Goal: Use online tool/utility

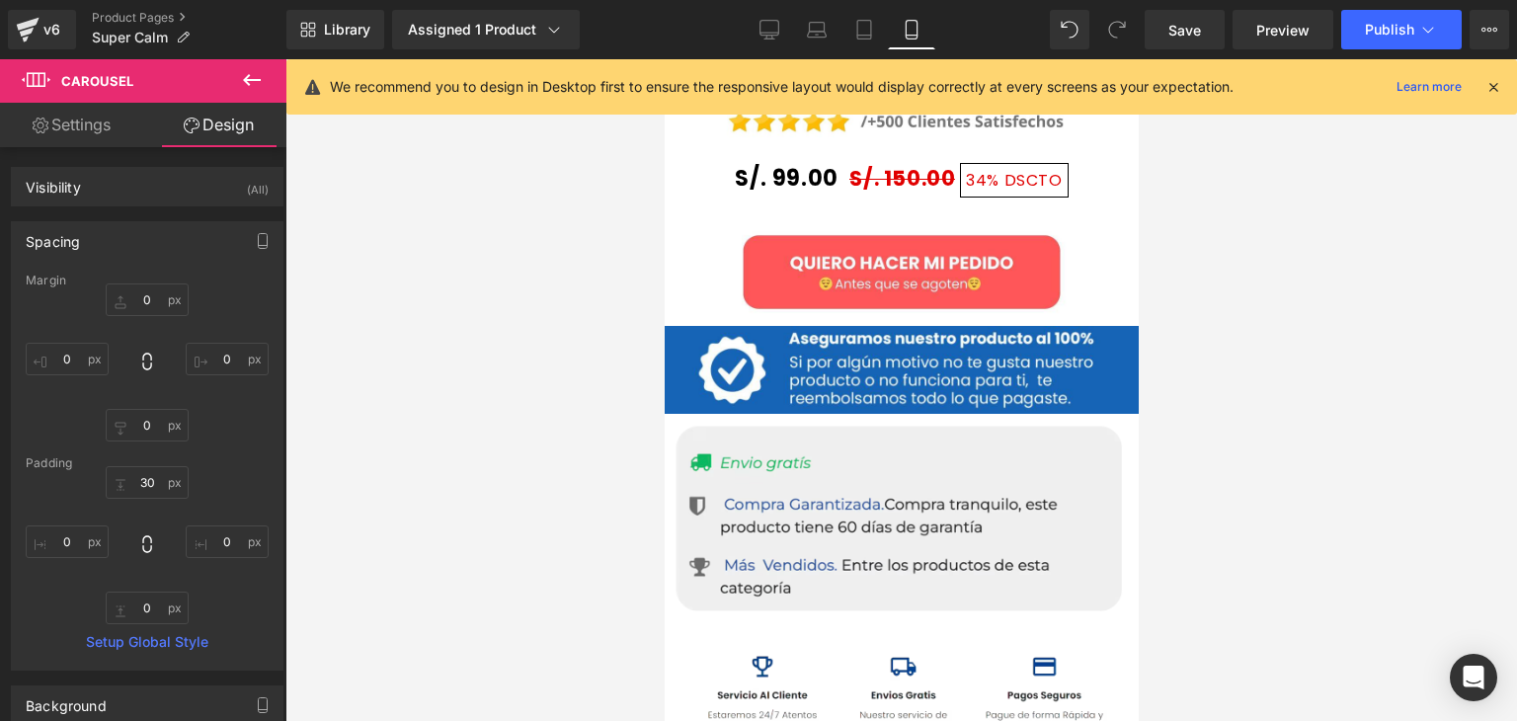
scroll to position [6240, 0]
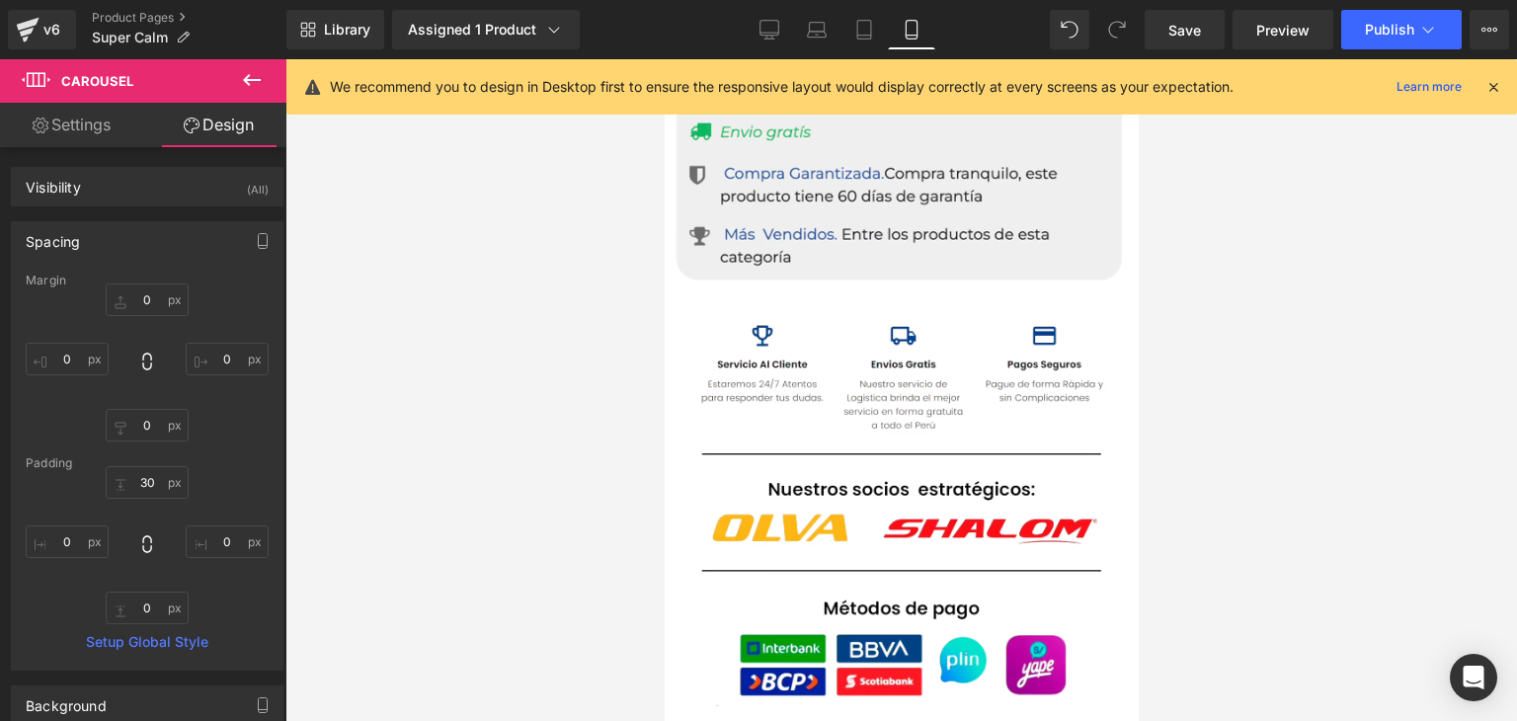
drag, startPoint x: 1131, startPoint y: 287, endPoint x: 1808, endPoint y: 680, distance: 783.1
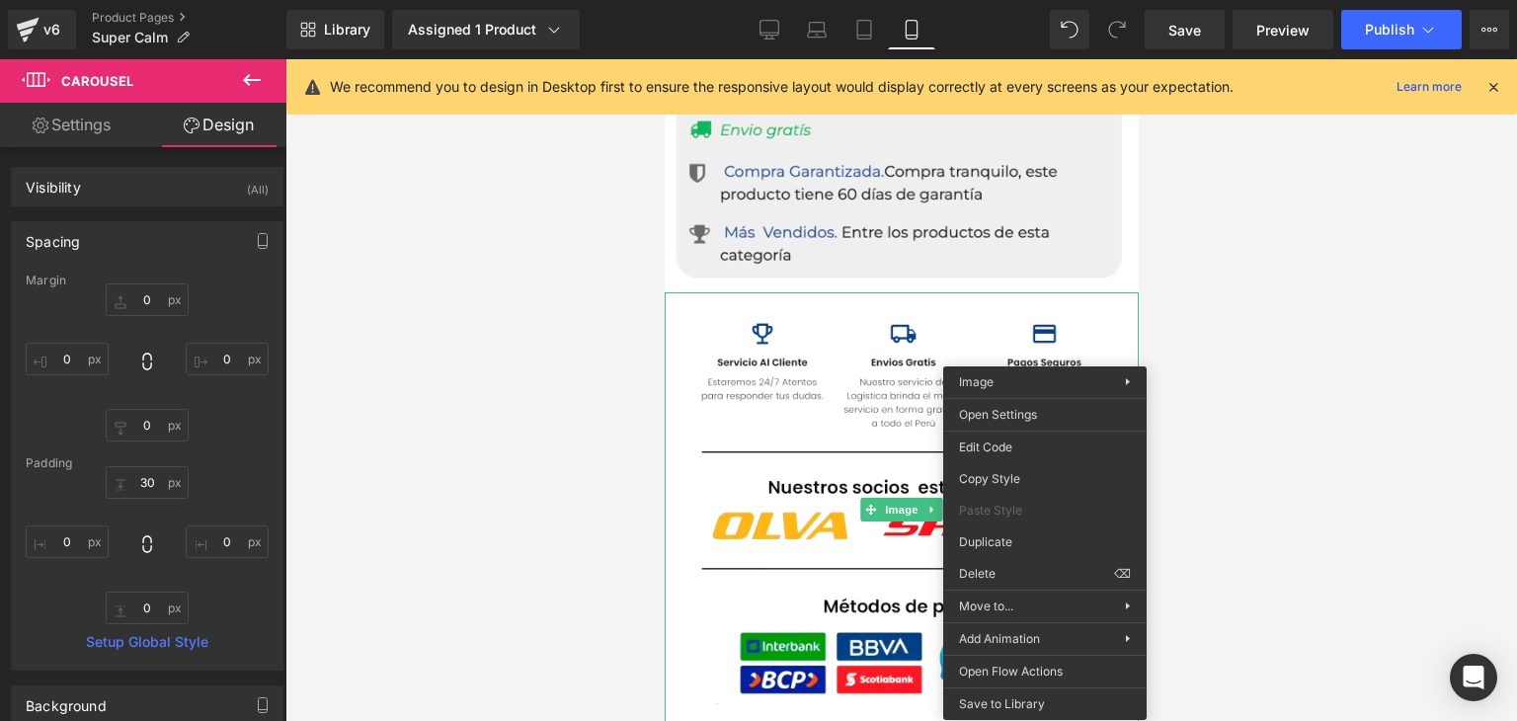
click at [569, 384] on div at bounding box center [900, 390] width 1231 height 662
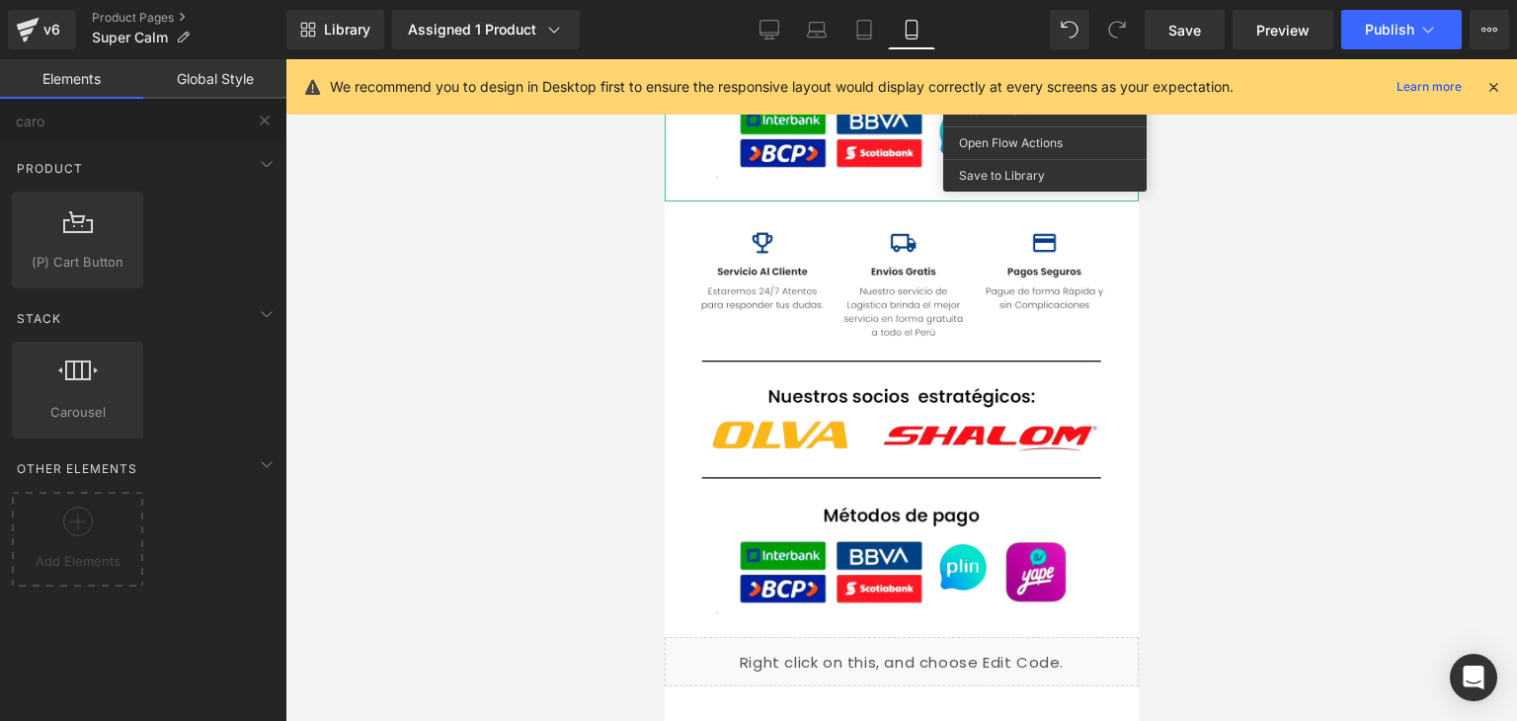
scroll to position [6770, 0]
click at [616, 388] on div at bounding box center [900, 390] width 1231 height 662
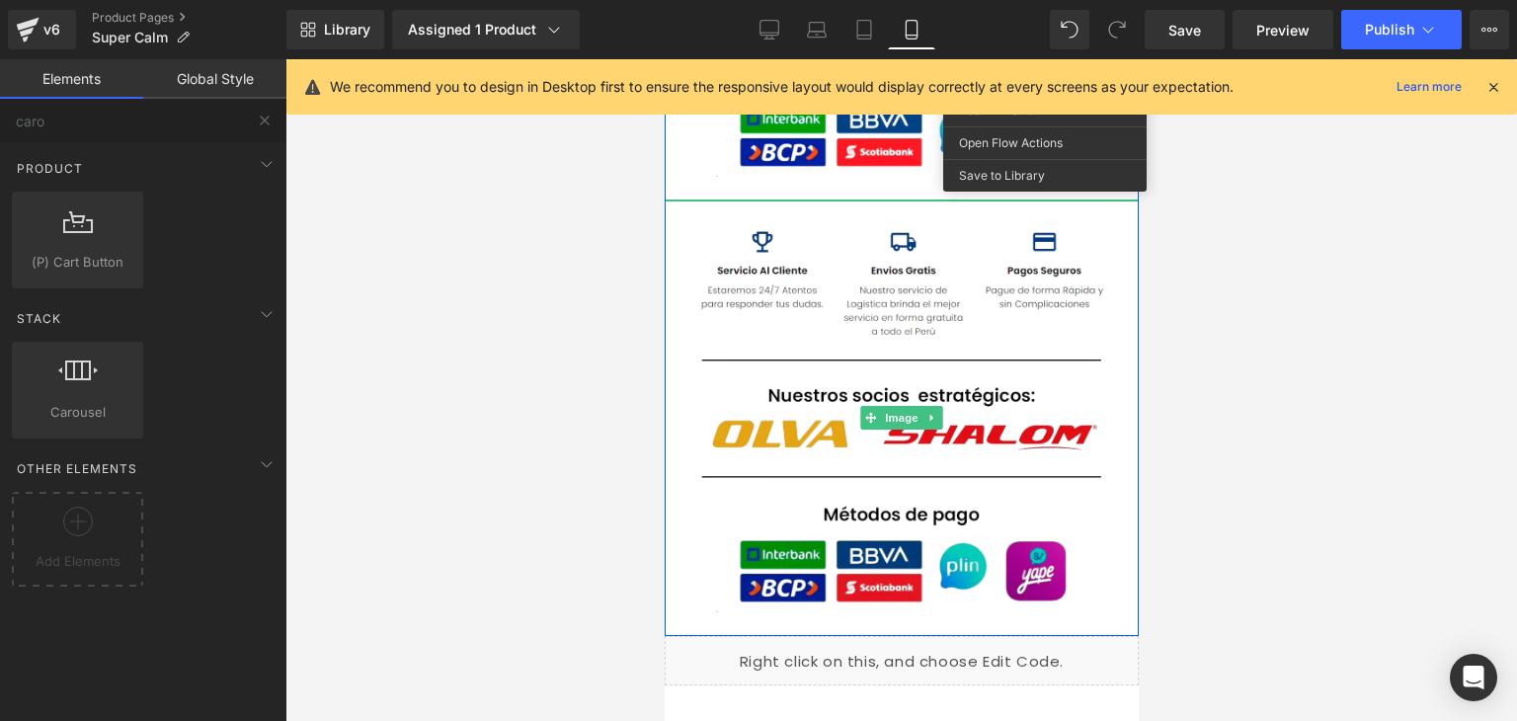
click at [813, 420] on img at bounding box center [901, 417] width 474 height 435
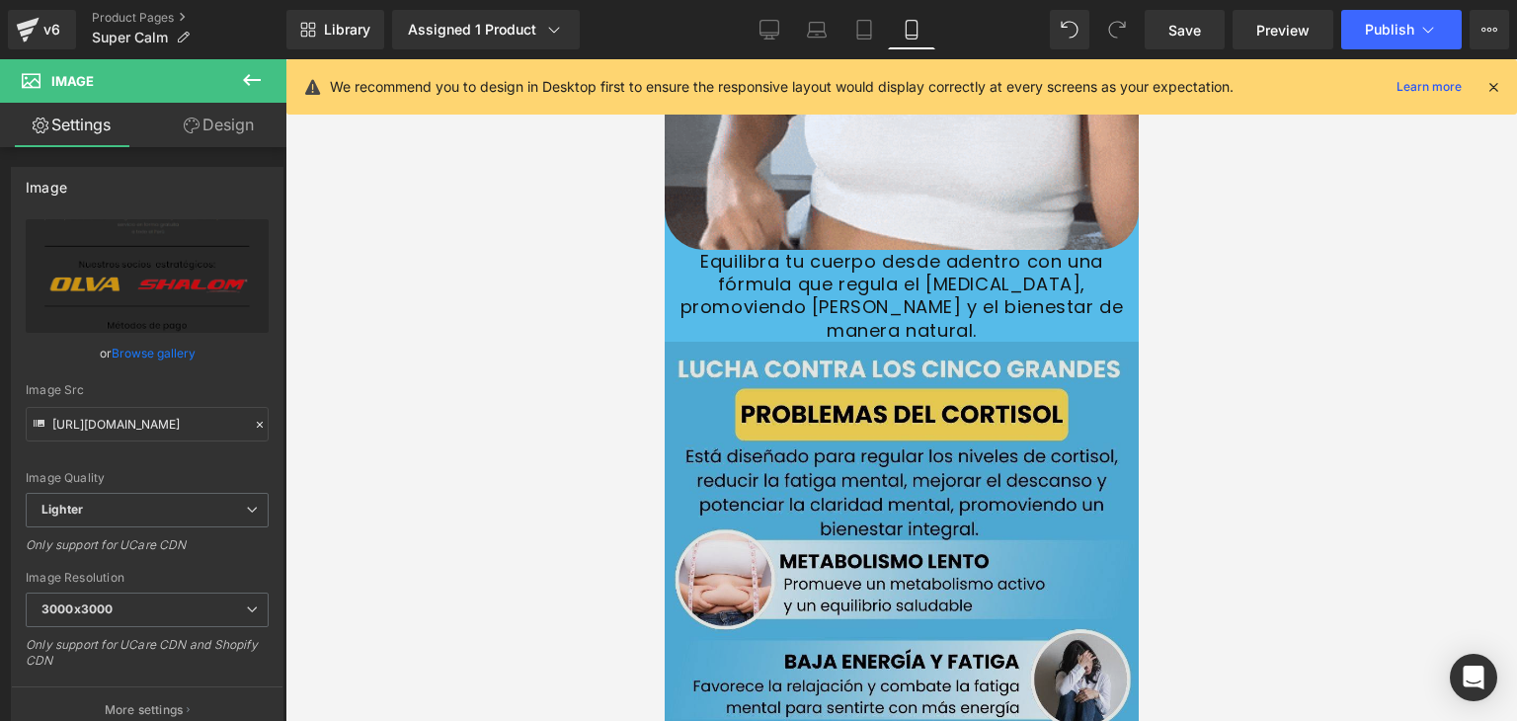
scroll to position [2969, 0]
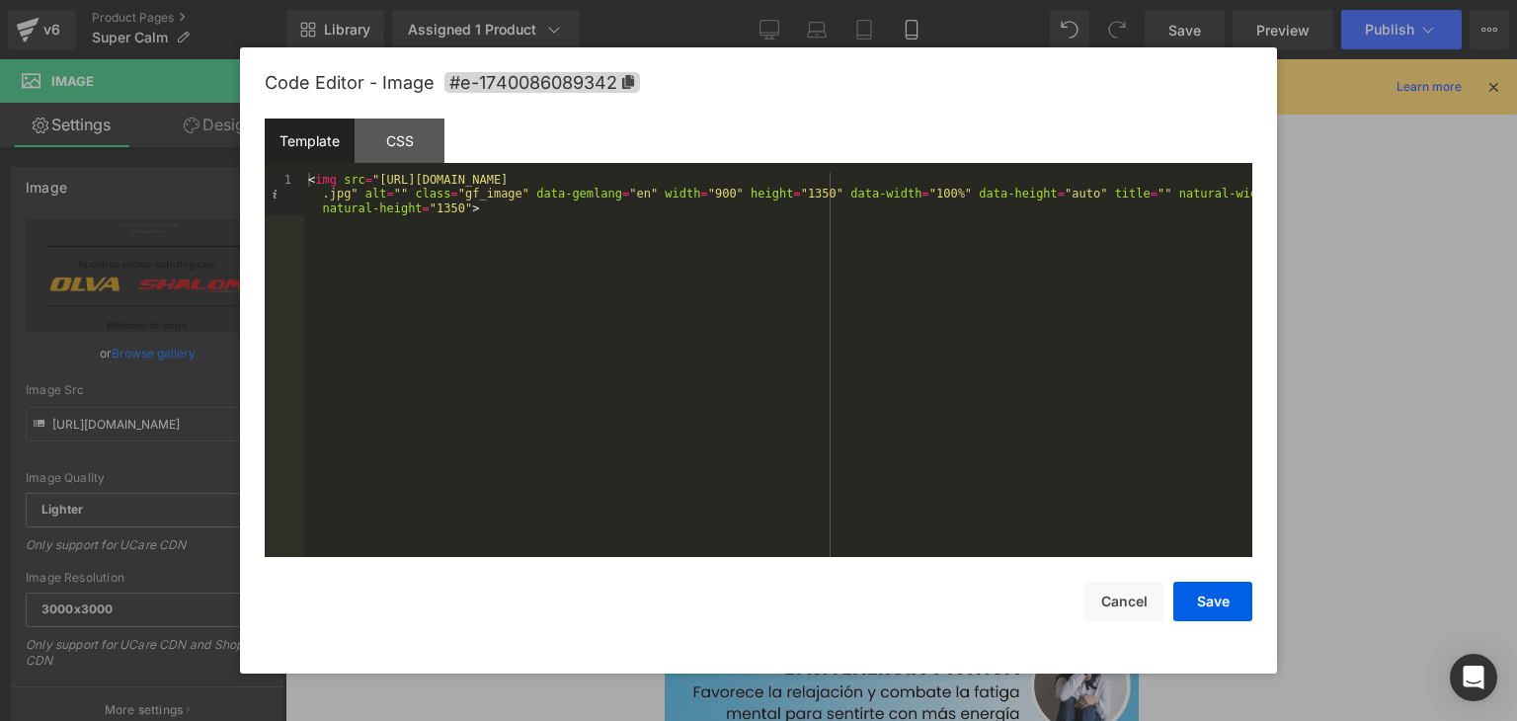
drag, startPoint x: 201, startPoint y: 378, endPoint x: 1294, endPoint y: 345, distance: 1092.6
click at [1294, 345] on div at bounding box center [758, 360] width 1517 height 721
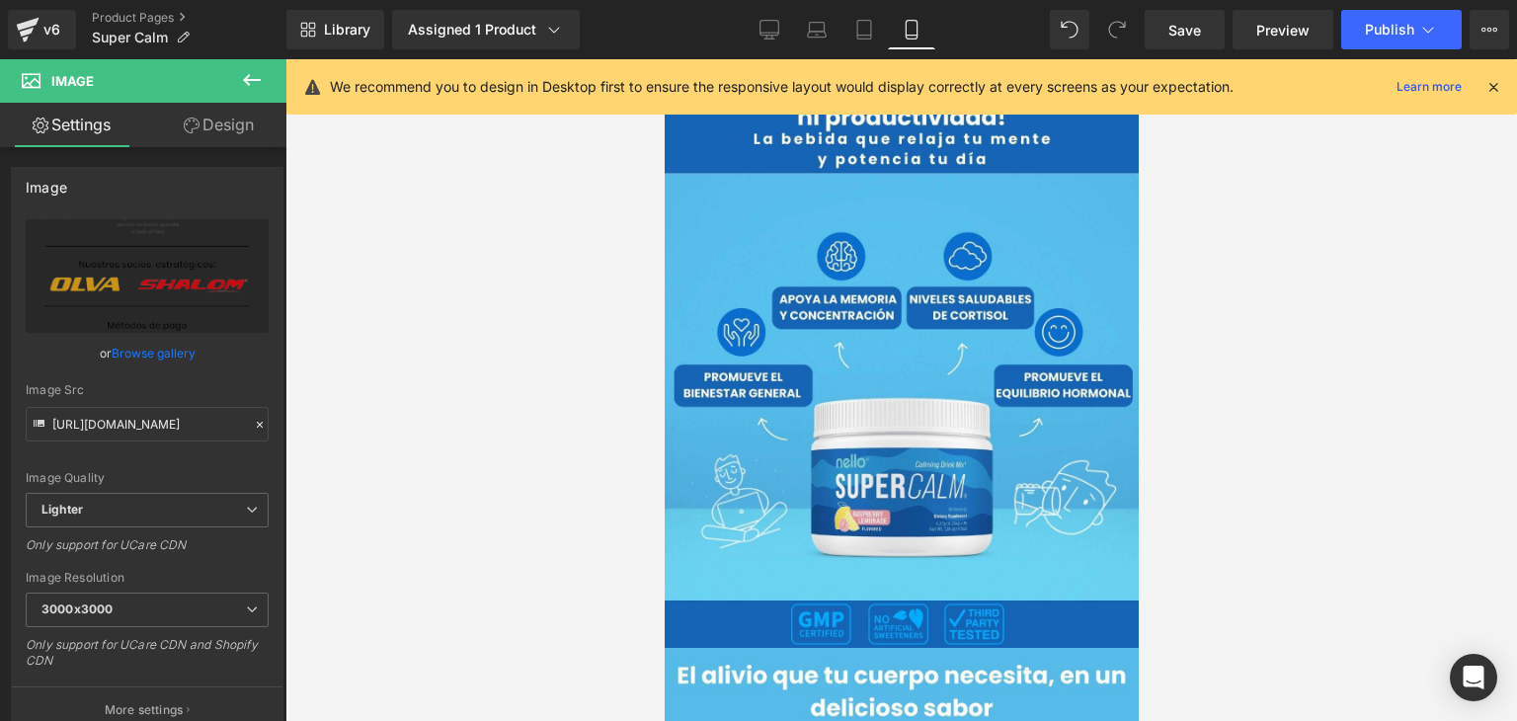
scroll to position [0, 0]
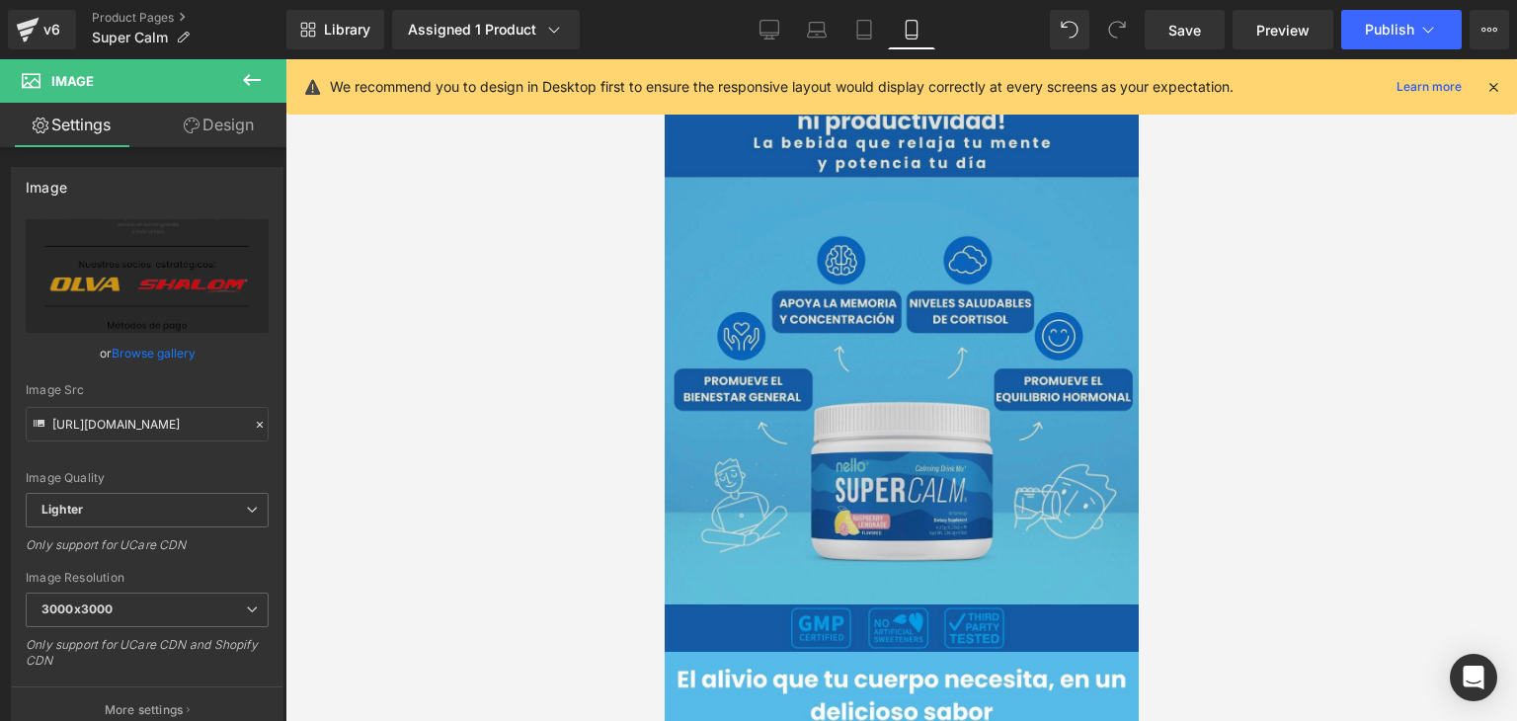
click at [991, 345] on img at bounding box center [901, 355] width 474 height 592
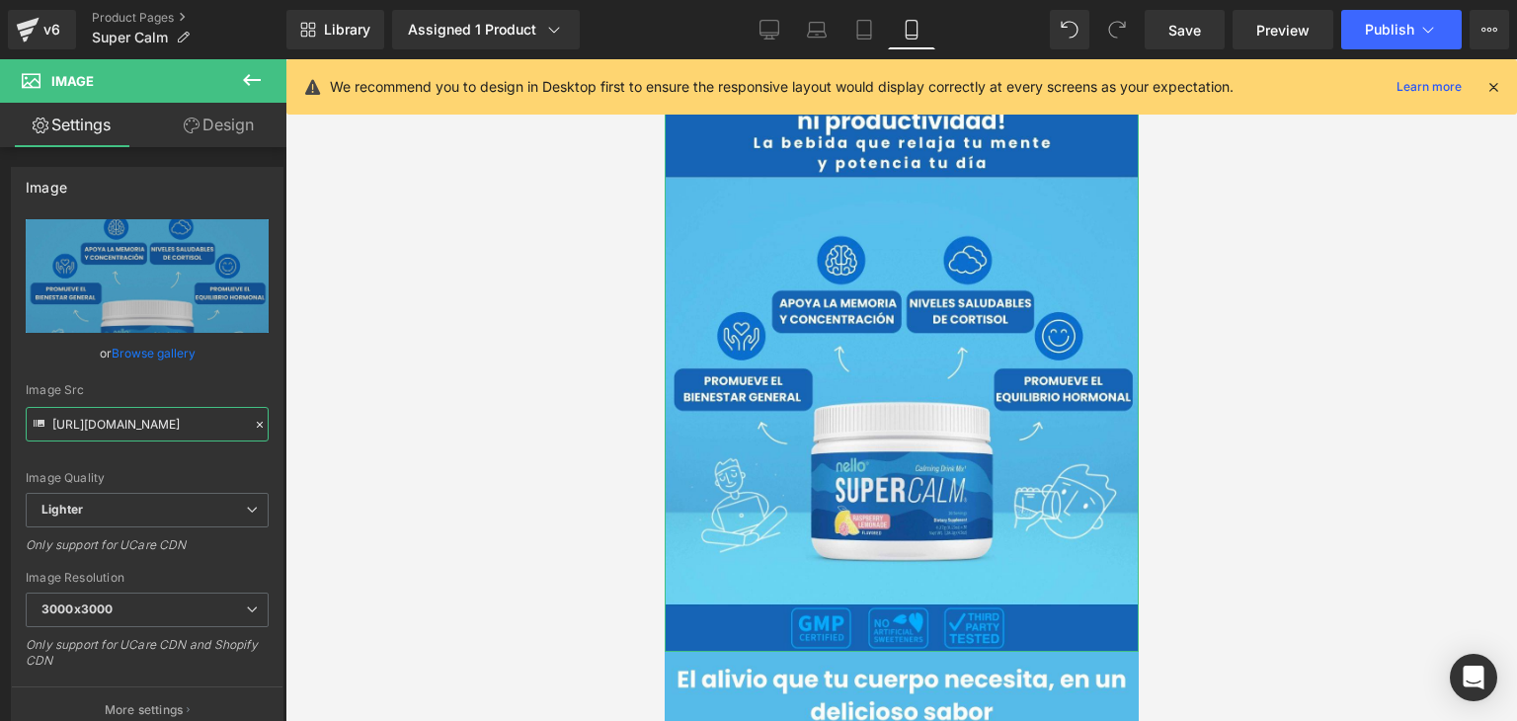
scroll to position [0, 831]
drag, startPoint x: 51, startPoint y: 417, endPoint x: 427, endPoint y: 431, distance: 375.5
click at [427, 431] on div "Image You are previewing how the will restyle your page. You can not edit Eleme…" at bounding box center [758, 377] width 1517 height 754
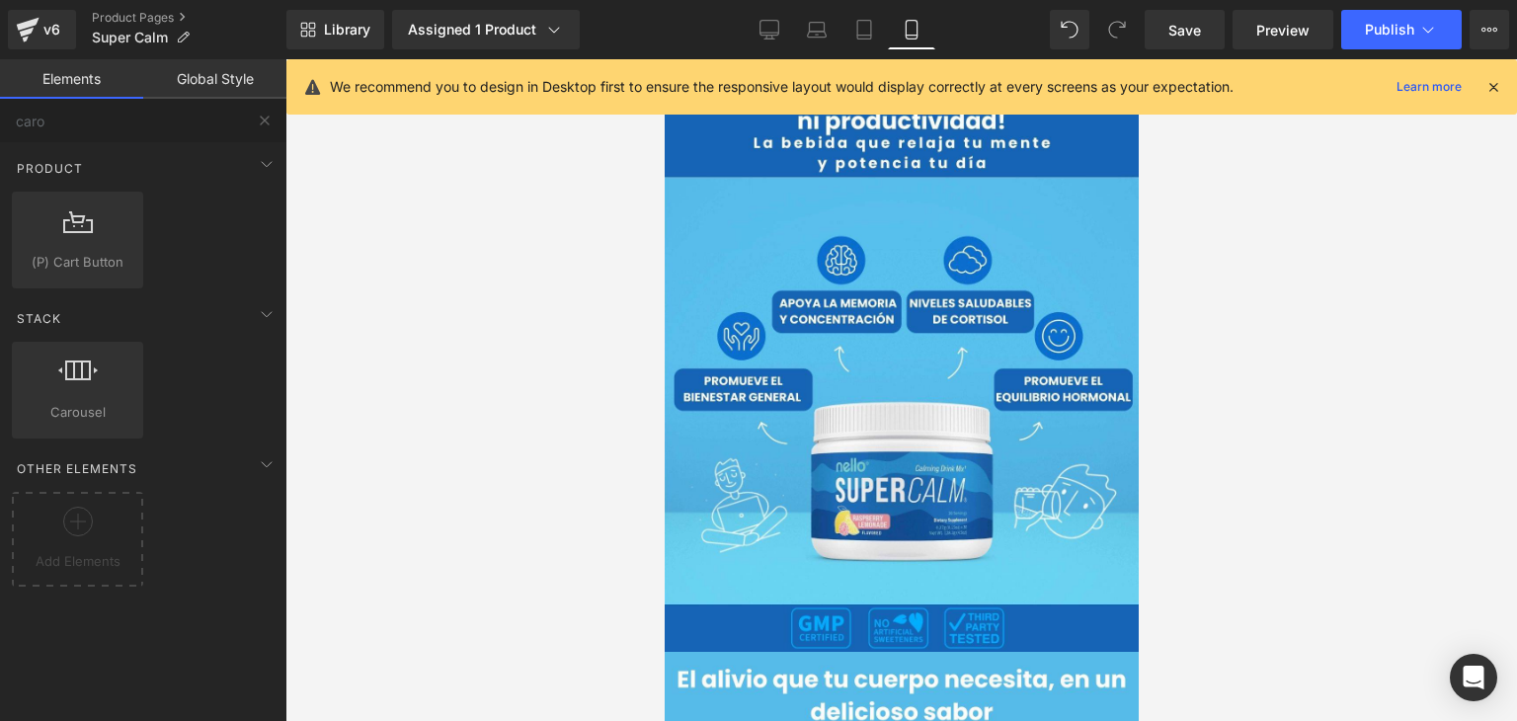
drag, startPoint x: 452, startPoint y: 465, endPoint x: 581, endPoint y: 348, distance: 174.0
click at [462, 479] on div at bounding box center [900, 390] width 1231 height 662
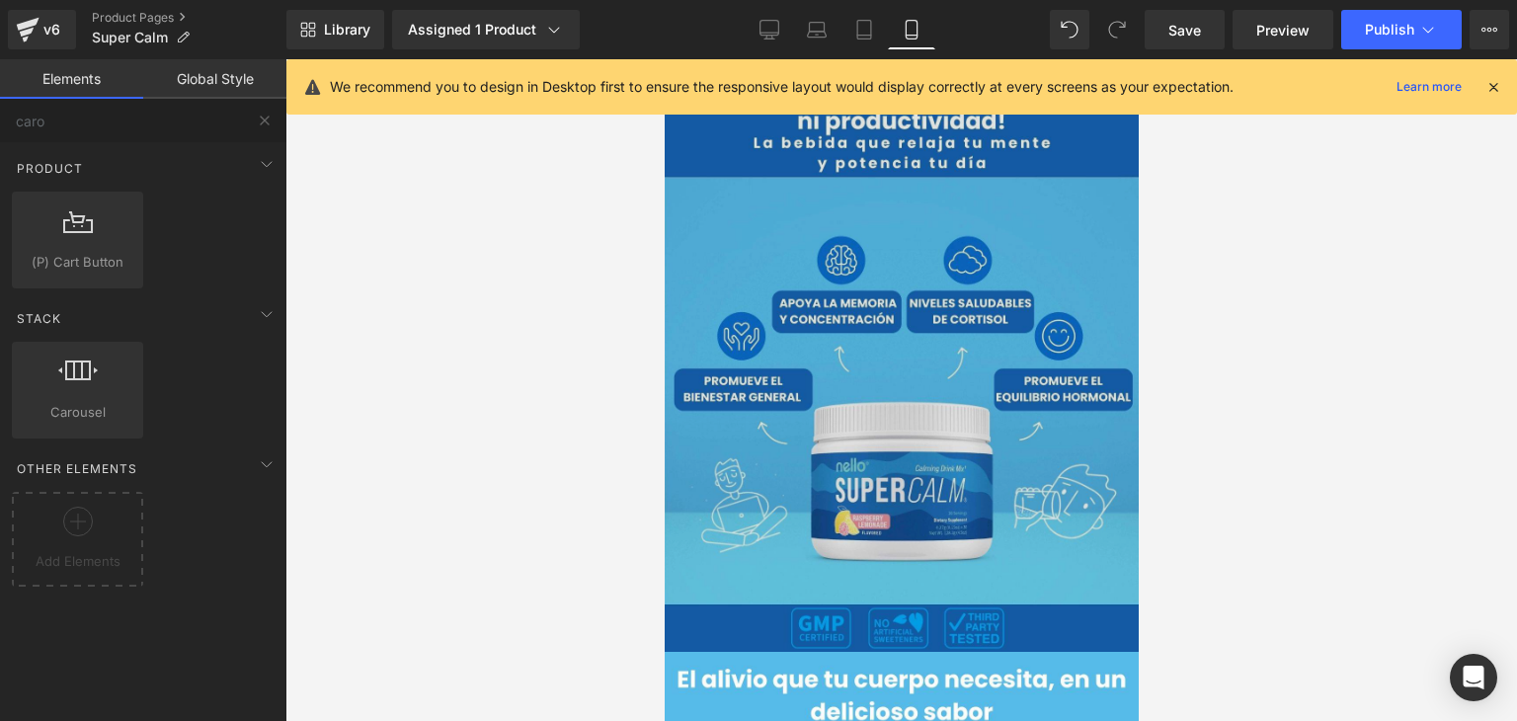
click at [826, 351] on img at bounding box center [901, 355] width 474 height 592
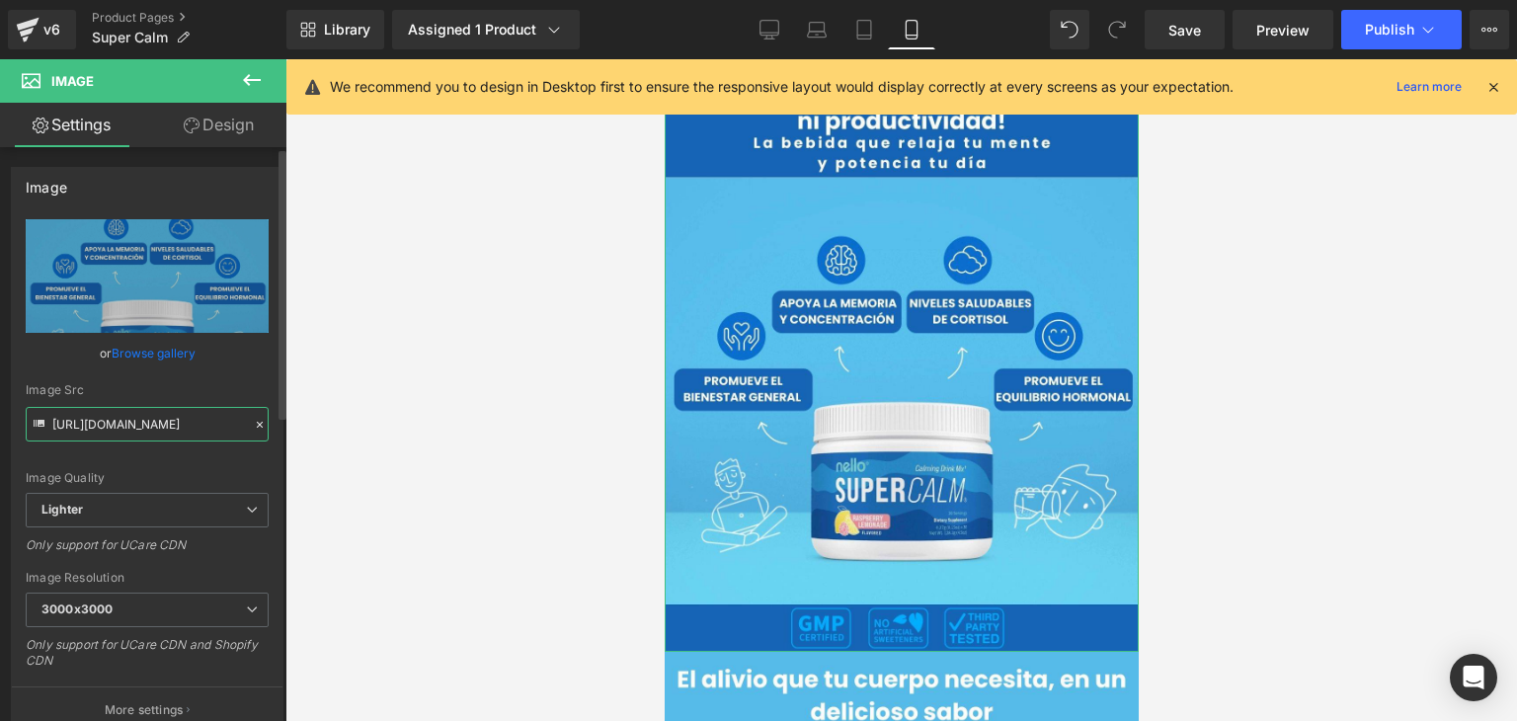
scroll to position [0, 831]
drag, startPoint x: 51, startPoint y: 418, endPoint x: 324, endPoint y: 401, distance: 273.0
click at [324, 401] on div "Image You are previewing how the will restyle your page. You can not edit Eleme…" at bounding box center [758, 377] width 1517 height 754
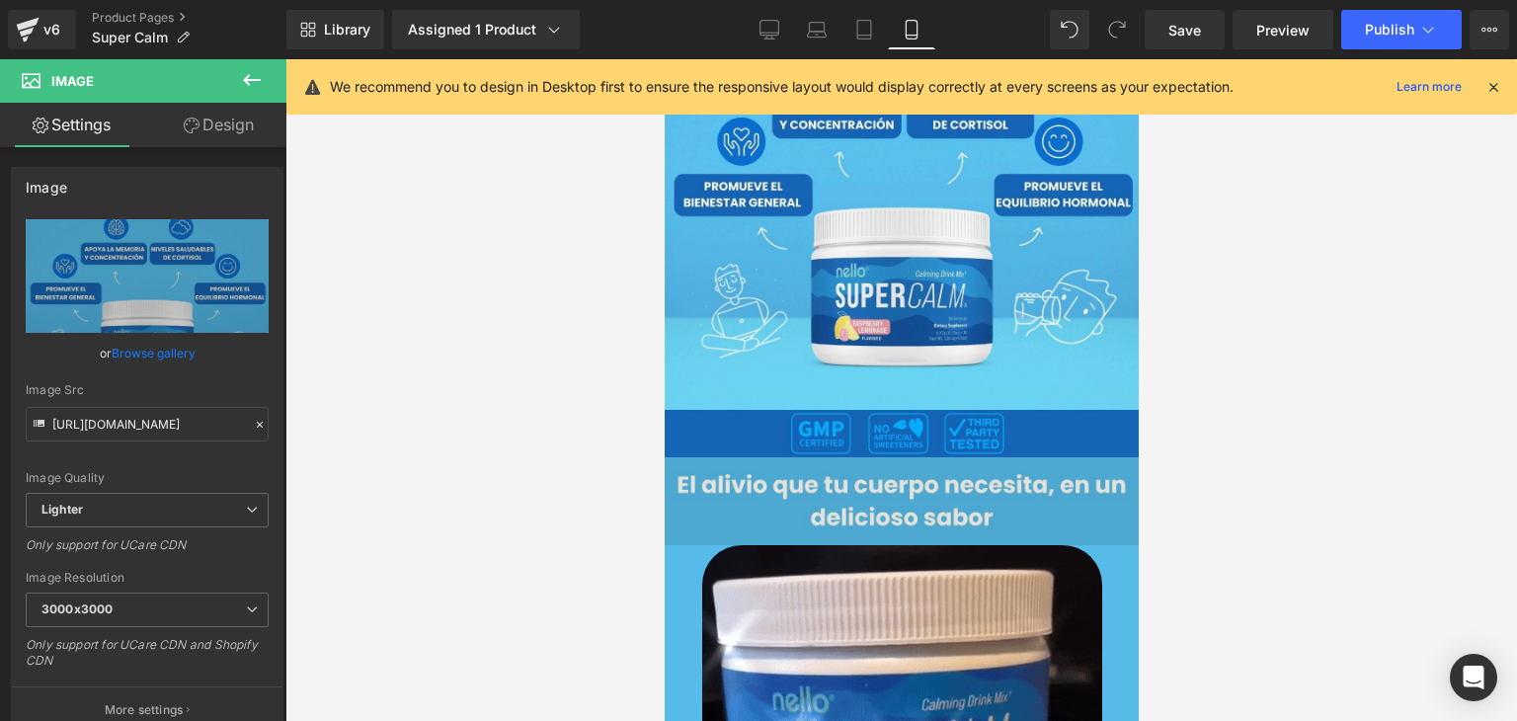
scroll to position [197, 0]
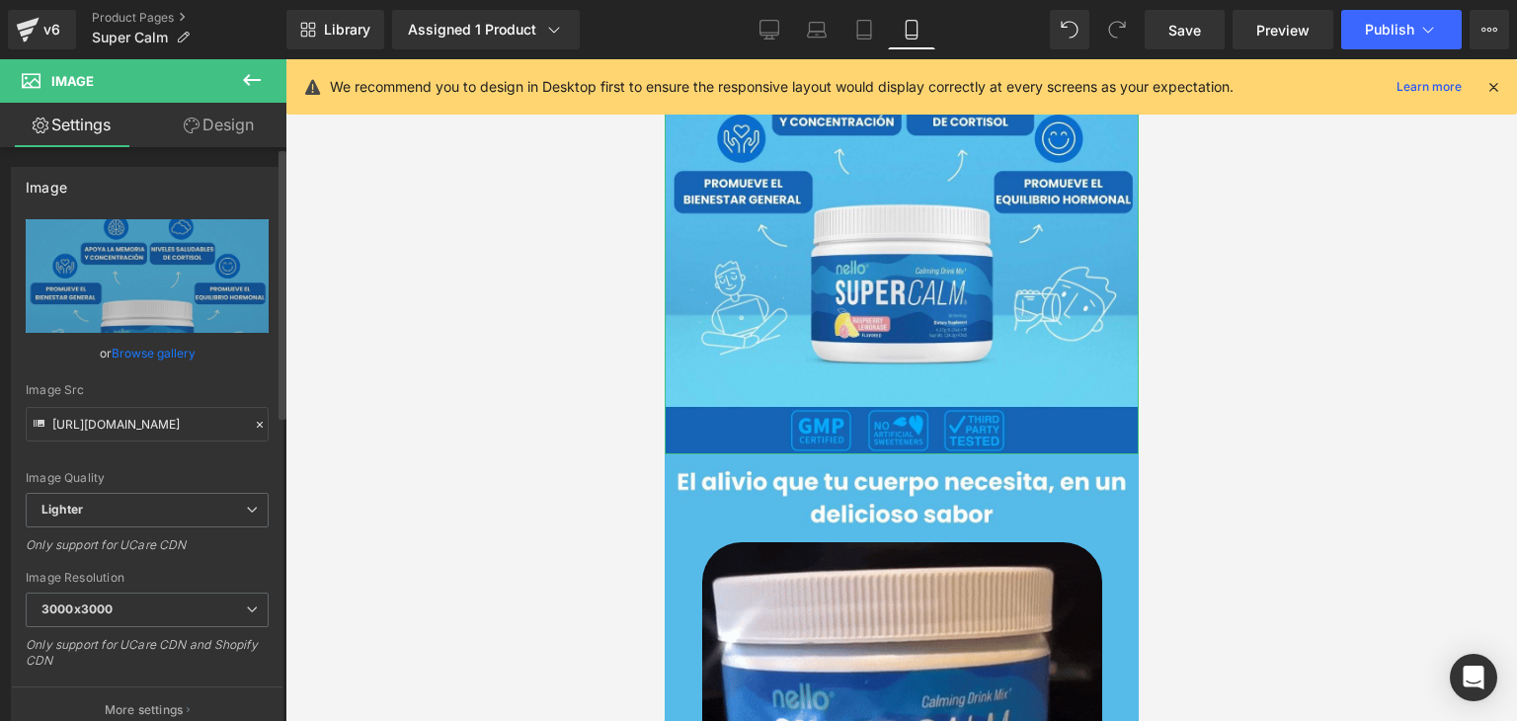
click at [69, 388] on div "Image Src" at bounding box center [147, 390] width 243 height 14
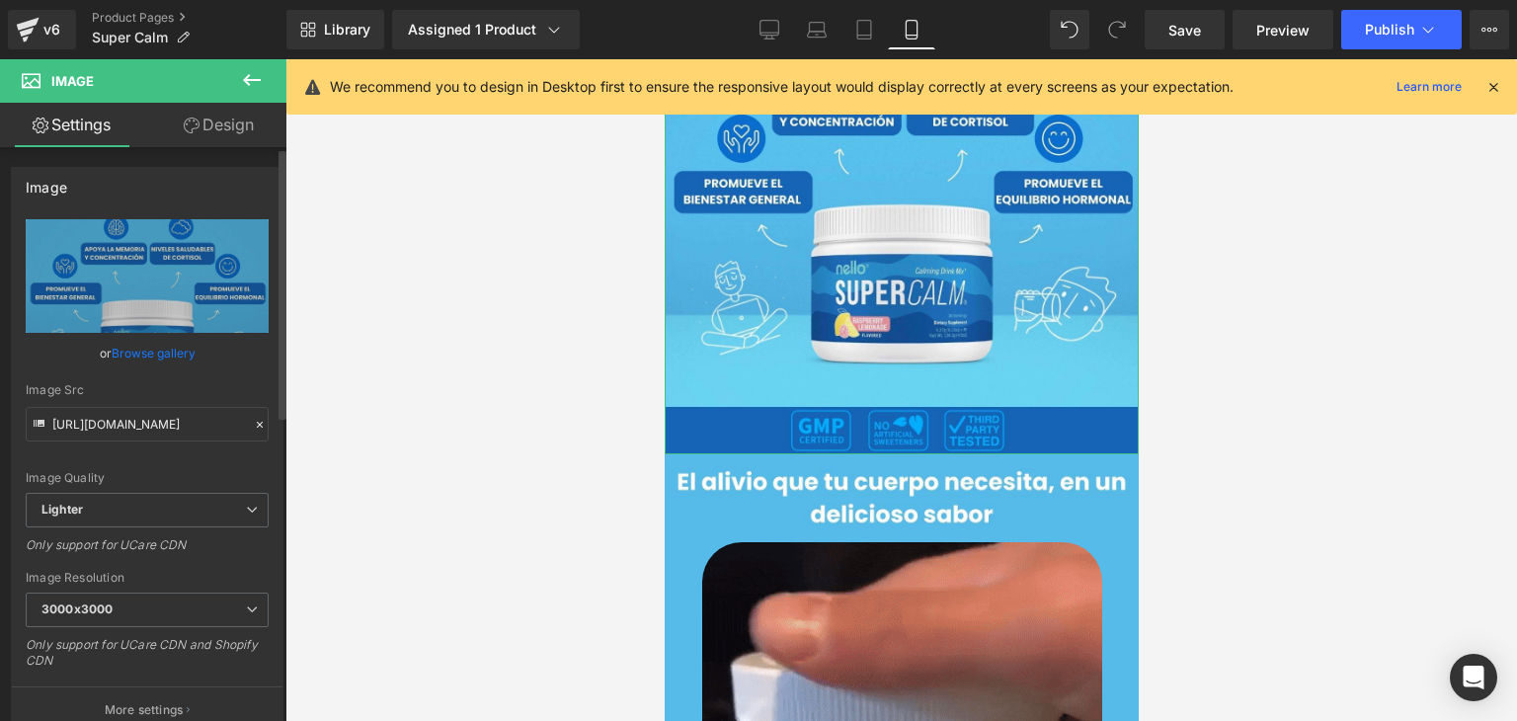
click at [46, 391] on div "Image Src" at bounding box center [147, 390] width 243 height 14
